Goal: Find specific page/section: Find specific page/section

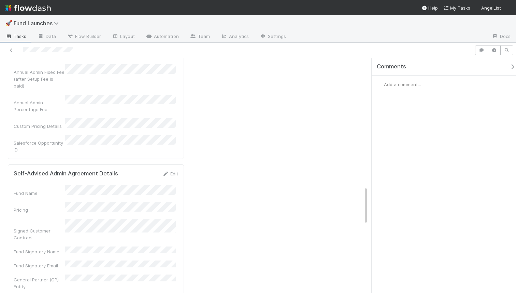
scroll to position [558, 0]
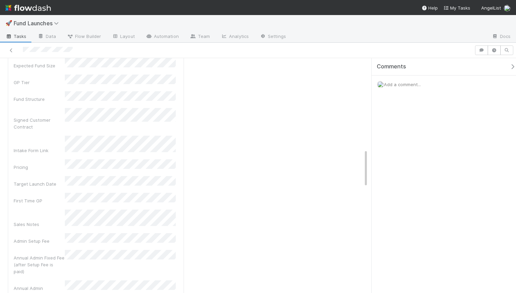
click at [43, 8] on img at bounding box center [27, 8] width 45 height 12
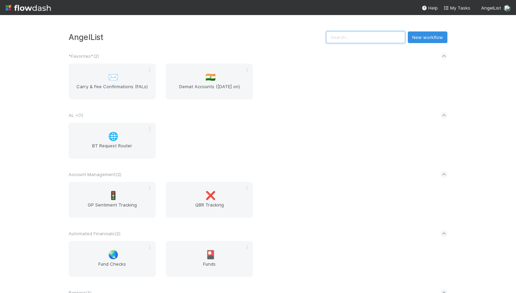
click at [368, 34] on input "text" at bounding box center [365, 37] width 79 height 12
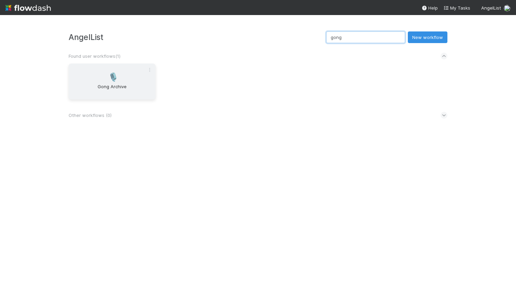
type input "gong"
click at [134, 80] on div "🎙️ Gong Archive" at bounding box center [112, 82] width 87 height 36
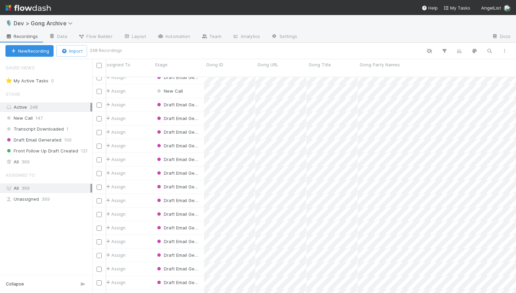
scroll to position [61, 4]
click at [487, 47] on button "button" at bounding box center [490, 50] width 12 height 9
type input "Rahim"
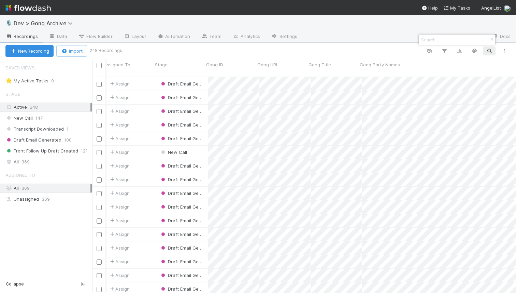
scroll to position [216, 419]
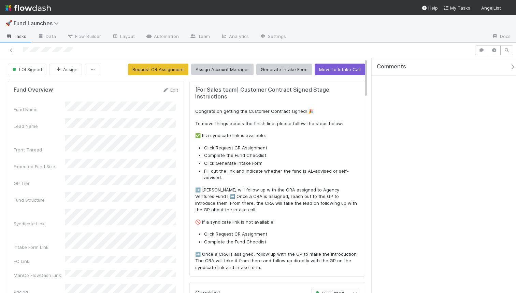
scroll to position [5, 0]
